Goal: Navigation & Orientation: Find specific page/section

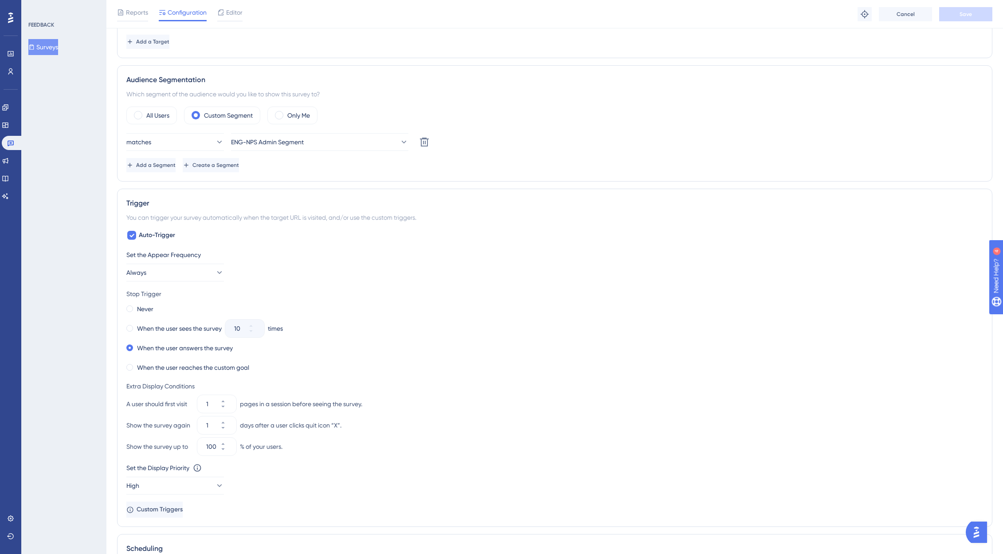
click at [970, 535] on button "Open AI Assistant Launcher" at bounding box center [976, 531] width 21 height 21
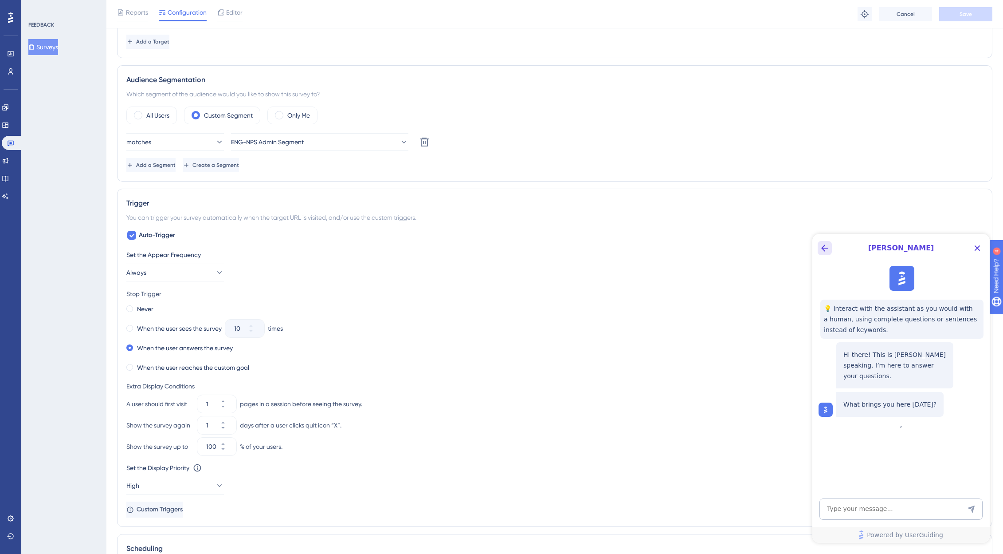
click at [828, 250] on icon "Back Button" at bounding box center [825, 248] width 11 height 11
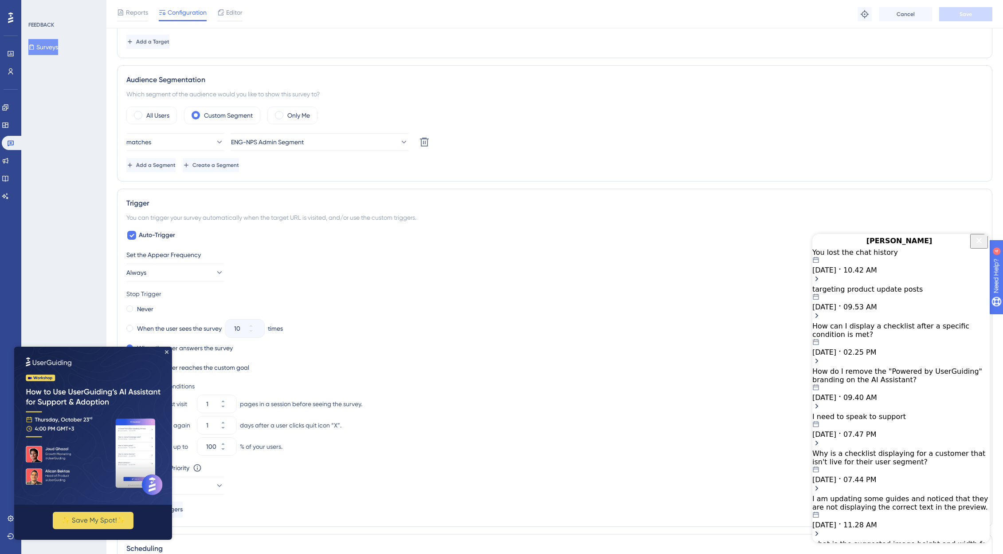
click at [932, 356] on div "[DATE] 02.25 PM" at bounding box center [901, 347] width 177 height 18
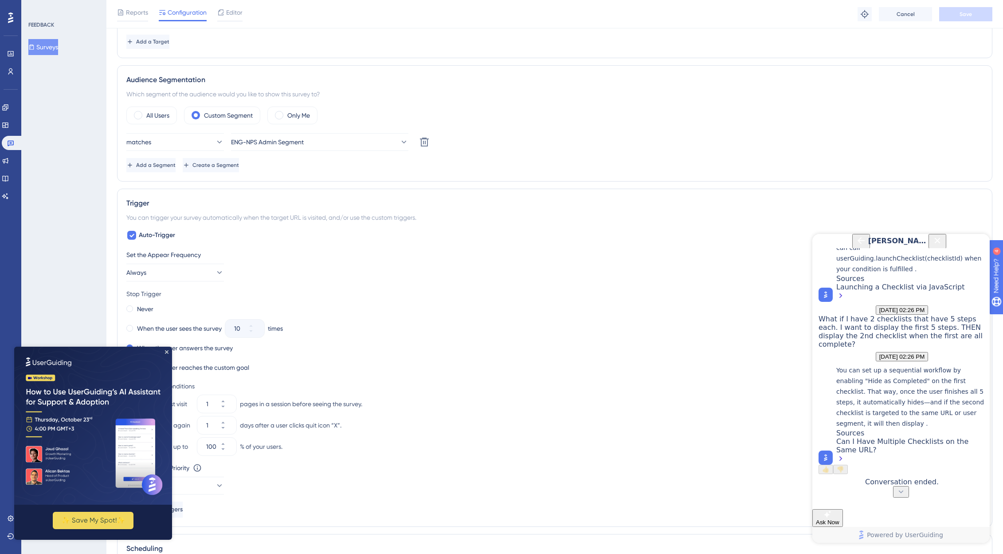
scroll to position [415, 0]
click at [79, 128] on div "FEEDBACK Surveys" at bounding box center [63, 277] width 85 height 554
click at [41, 46] on button "Surveys" at bounding box center [43, 47] width 30 height 16
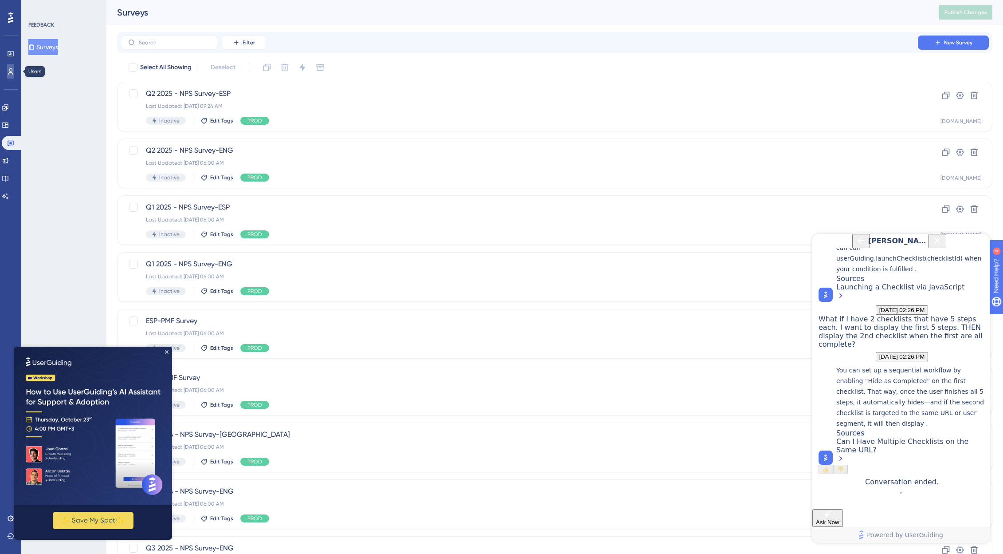
click at [12, 69] on icon at bounding box center [10, 71] width 5 height 6
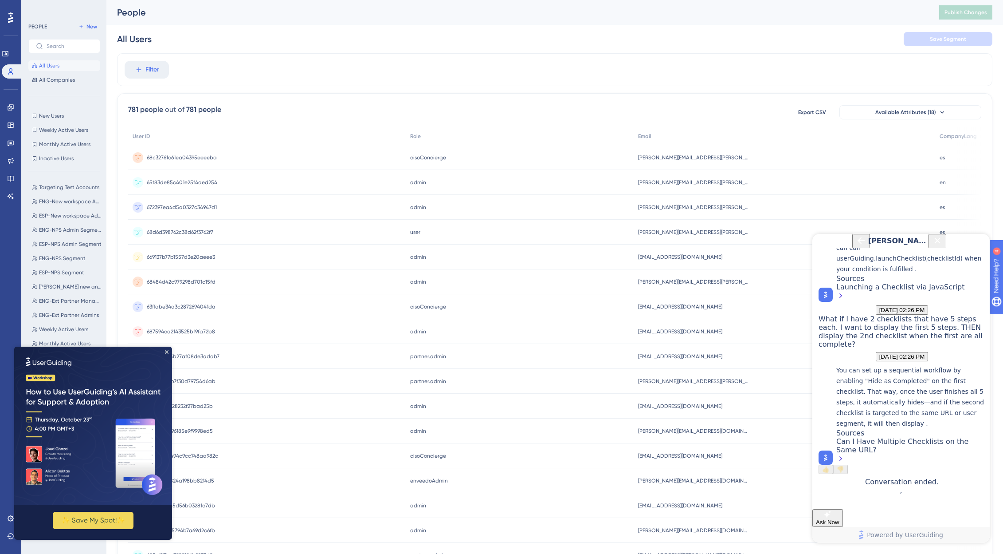
click at [164, 352] on img at bounding box center [93, 425] width 158 height 158
click at [166, 350] on icon "Close Preview" at bounding box center [167, 352] width 4 height 4
